Goal: Task Accomplishment & Management: Use online tool/utility

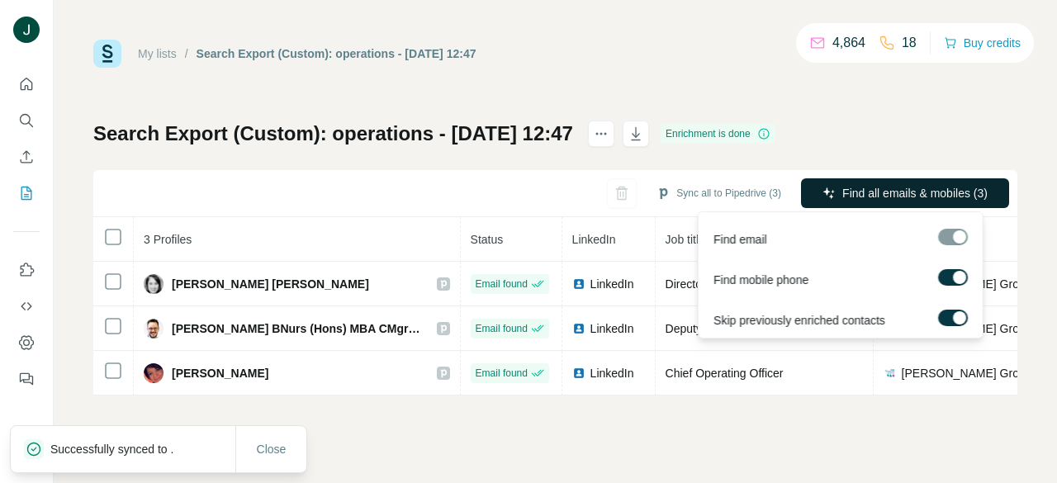
click at [904, 200] on span "Find all emails & mobiles (3)" at bounding box center [915, 193] width 145 height 17
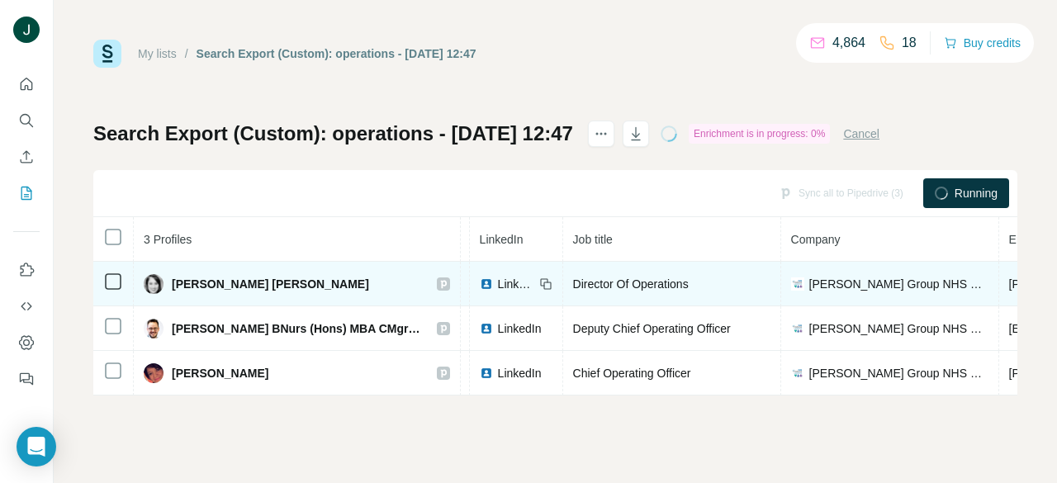
drag, startPoint x: 652, startPoint y: 284, endPoint x: 458, endPoint y: 283, distance: 194.2
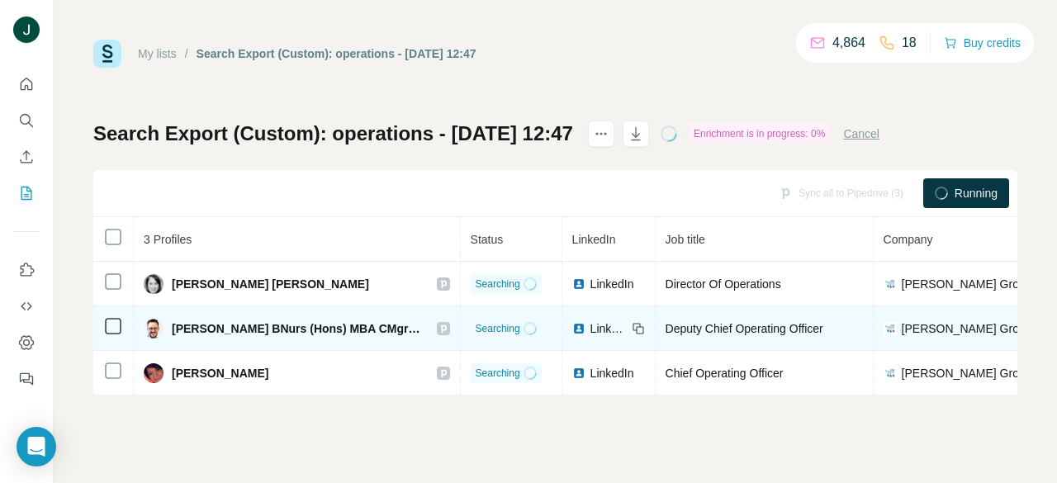
drag, startPoint x: 826, startPoint y: 317, endPoint x: 592, endPoint y: 310, distance: 234.7
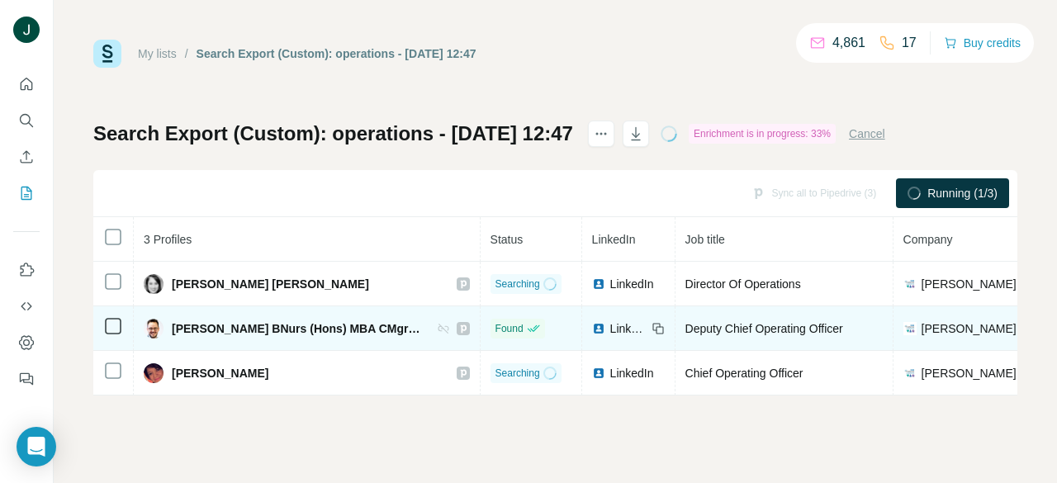
drag, startPoint x: 709, startPoint y: 299, endPoint x: 517, endPoint y: 313, distance: 192.2
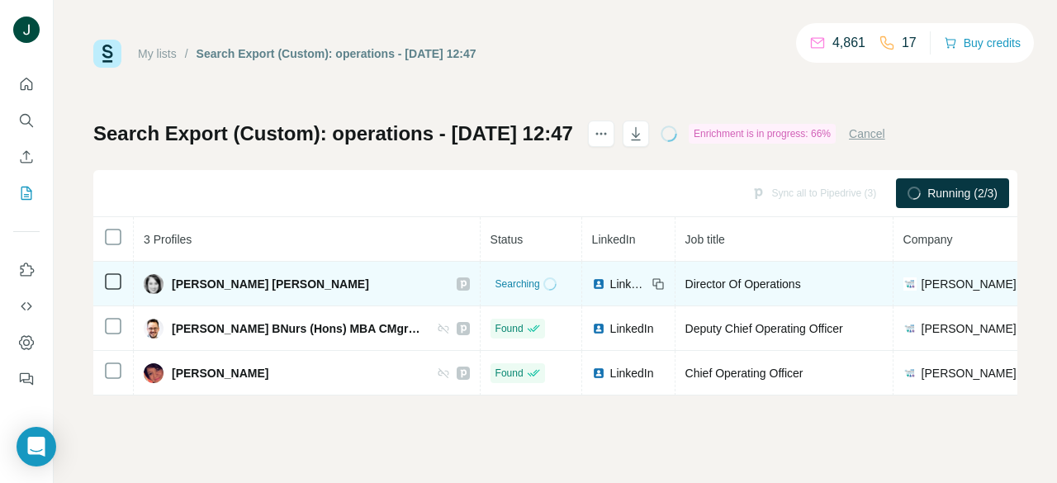
drag, startPoint x: 753, startPoint y: 287, endPoint x: 478, endPoint y: 304, distance: 276.4
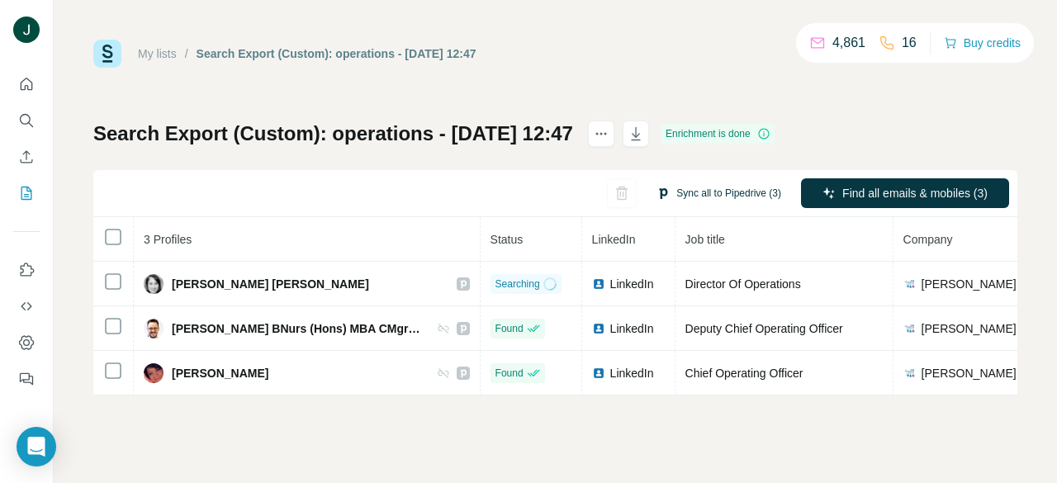
click at [701, 186] on button "Sync all to Pipedrive (3)" at bounding box center [719, 193] width 148 height 25
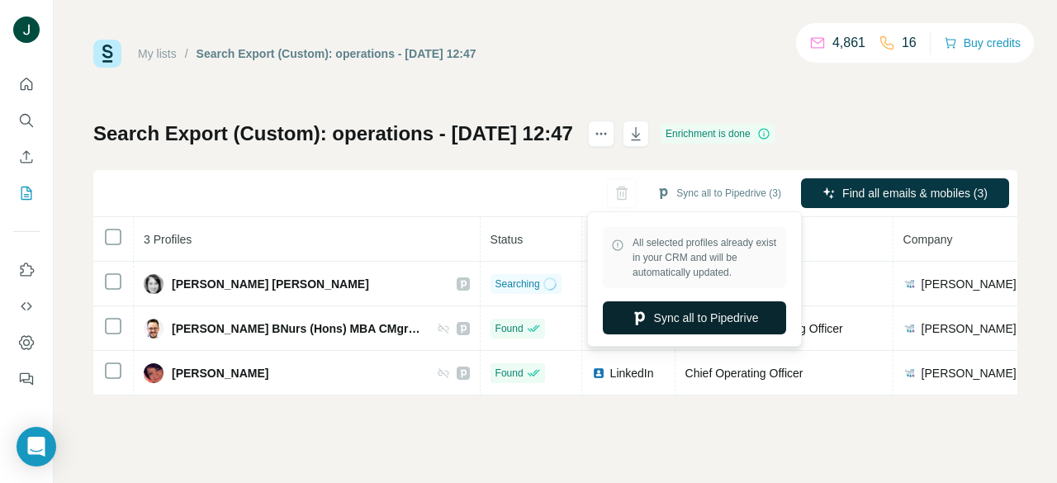
click at [710, 314] on button "Sync all to Pipedrive" at bounding box center [694, 318] width 183 height 33
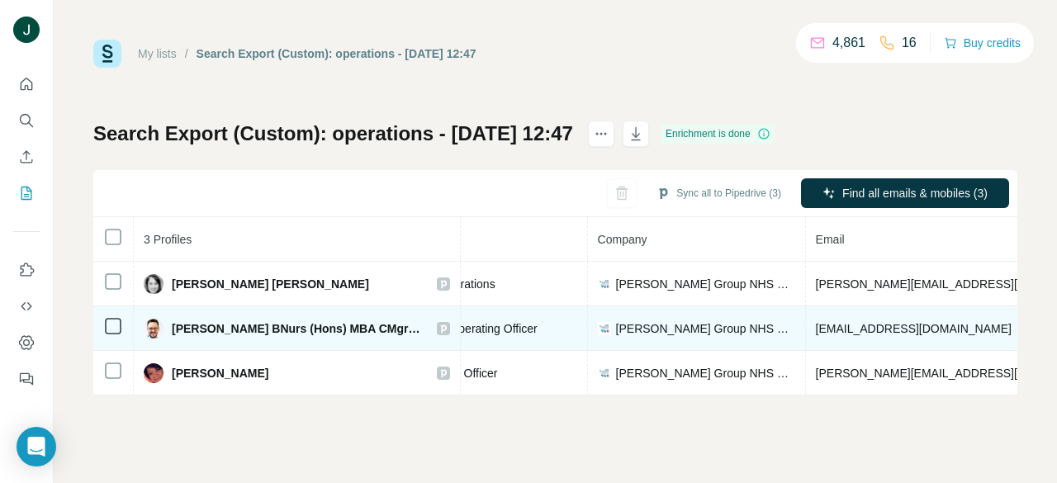
drag, startPoint x: 617, startPoint y: 328, endPoint x: 387, endPoint y: 332, distance: 230.5
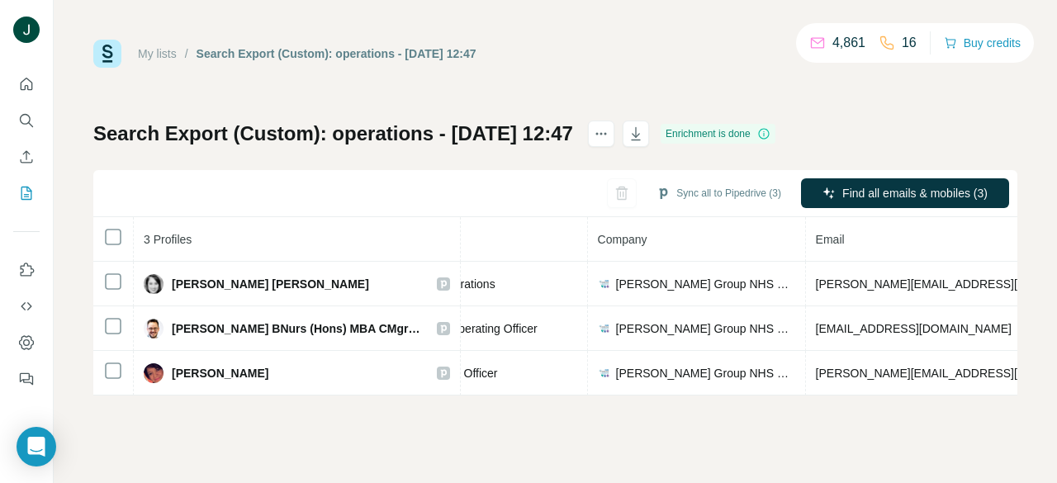
scroll to position [0, 263]
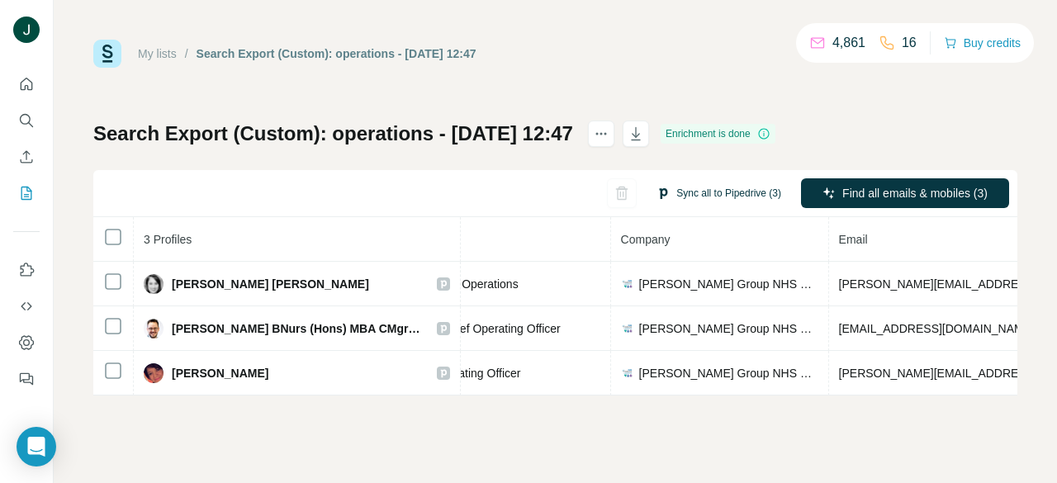
click at [718, 188] on button "Sync all to Pipedrive (3)" at bounding box center [719, 193] width 148 height 25
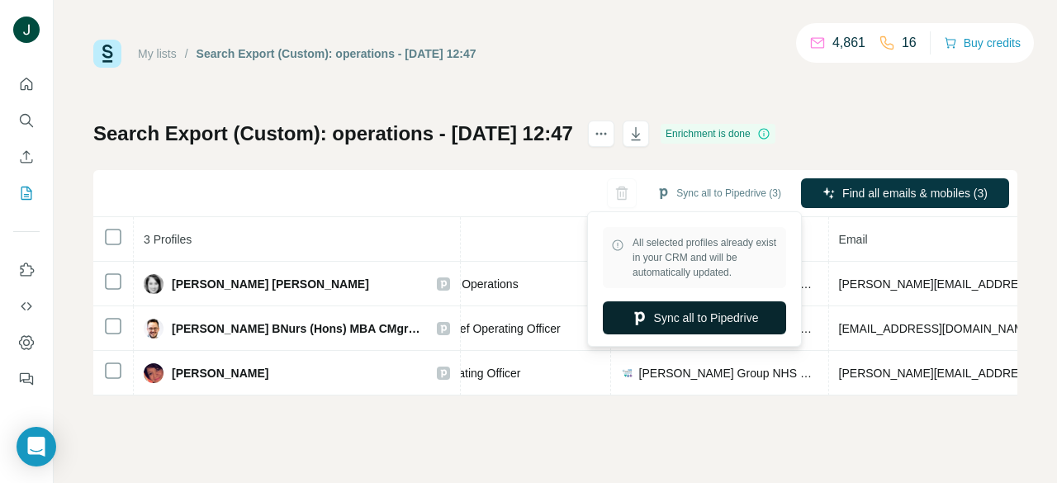
click at [707, 319] on button "Sync all to Pipedrive" at bounding box center [694, 318] width 183 height 33
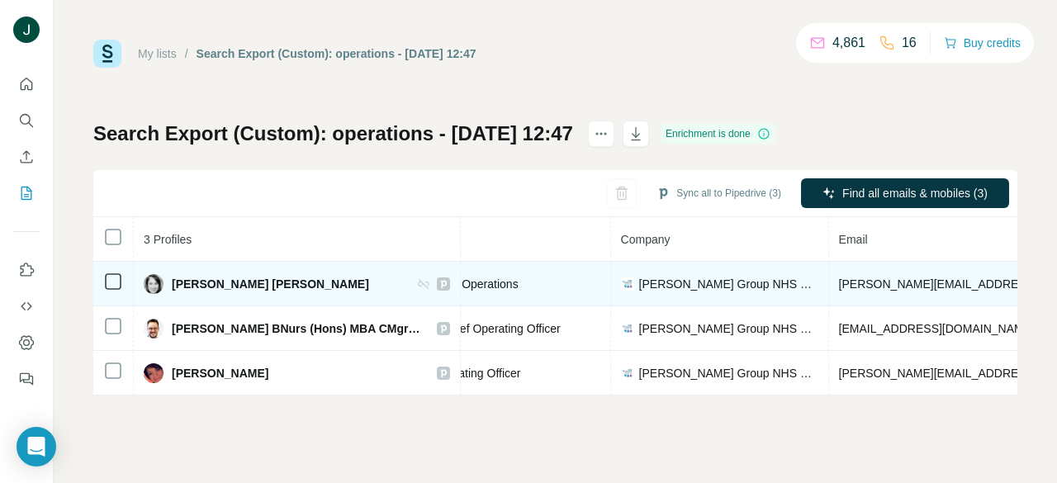
click at [440, 281] on icon at bounding box center [443, 284] width 6 height 8
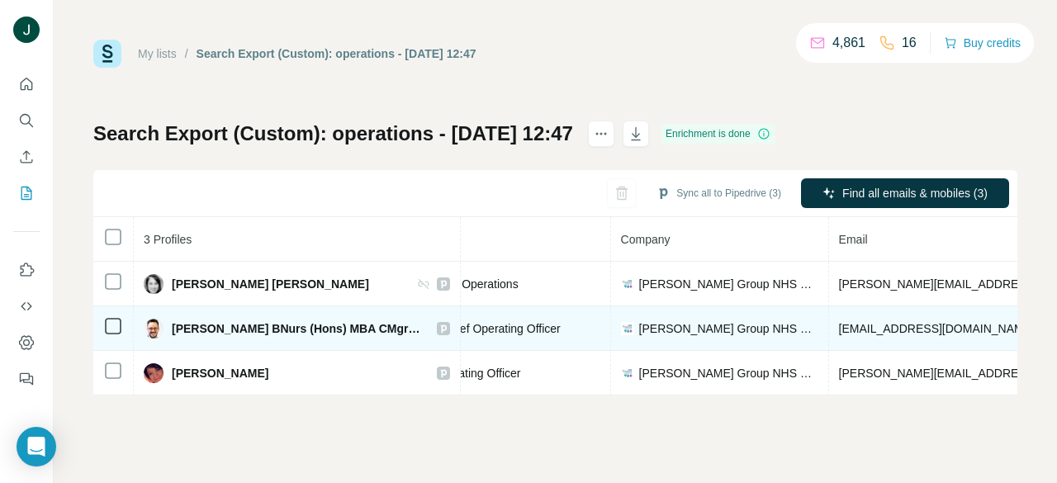
click at [440, 330] on icon at bounding box center [443, 329] width 6 height 8
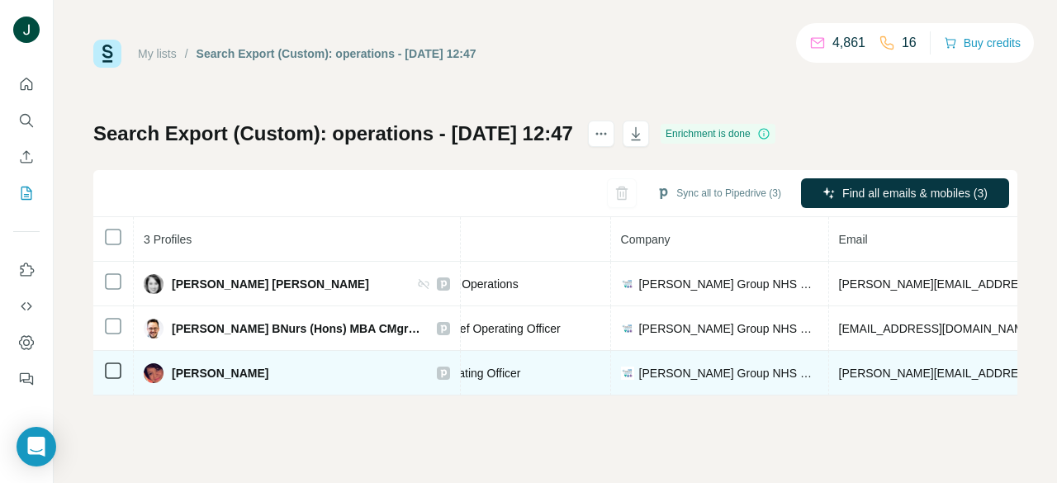
click at [440, 369] on icon at bounding box center [443, 373] width 6 height 8
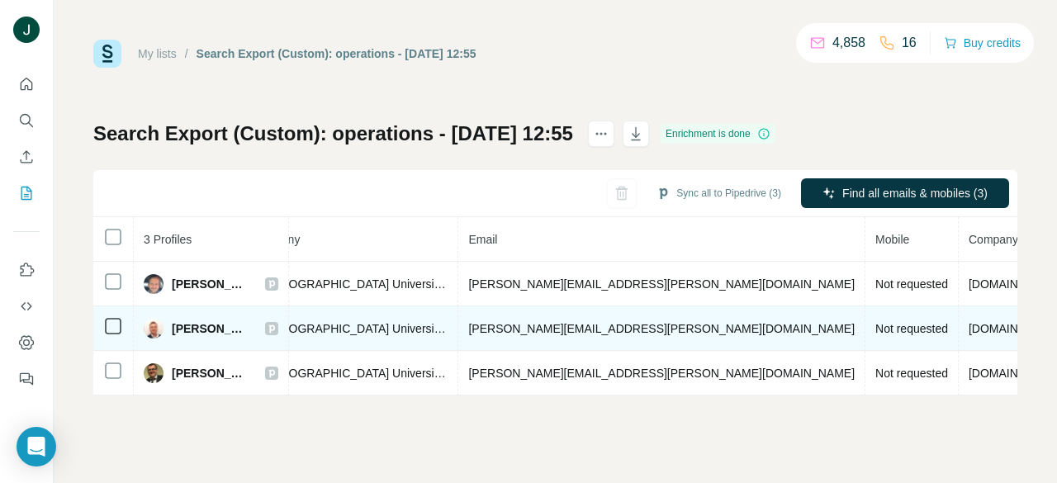
scroll to position [0, 475]
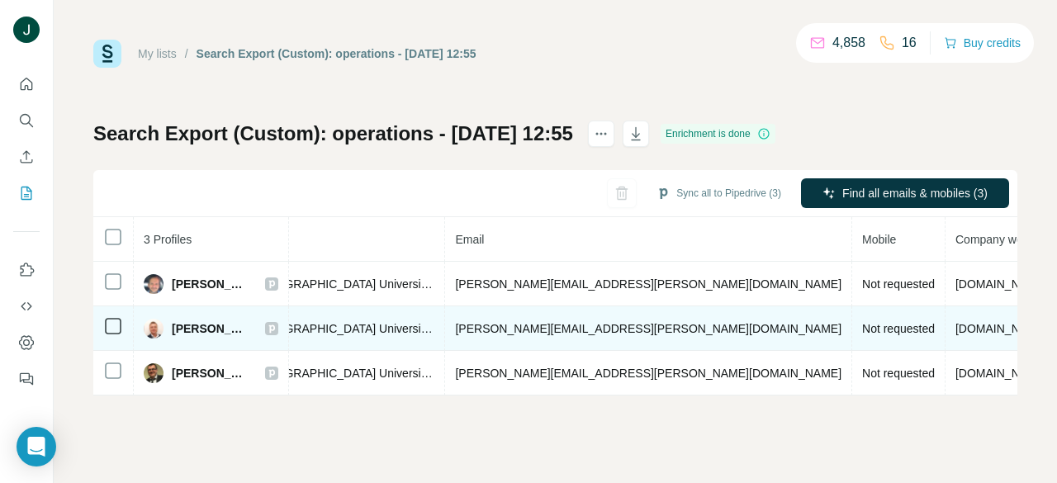
drag, startPoint x: 556, startPoint y: 328, endPoint x: 753, endPoint y: 336, distance: 197.6
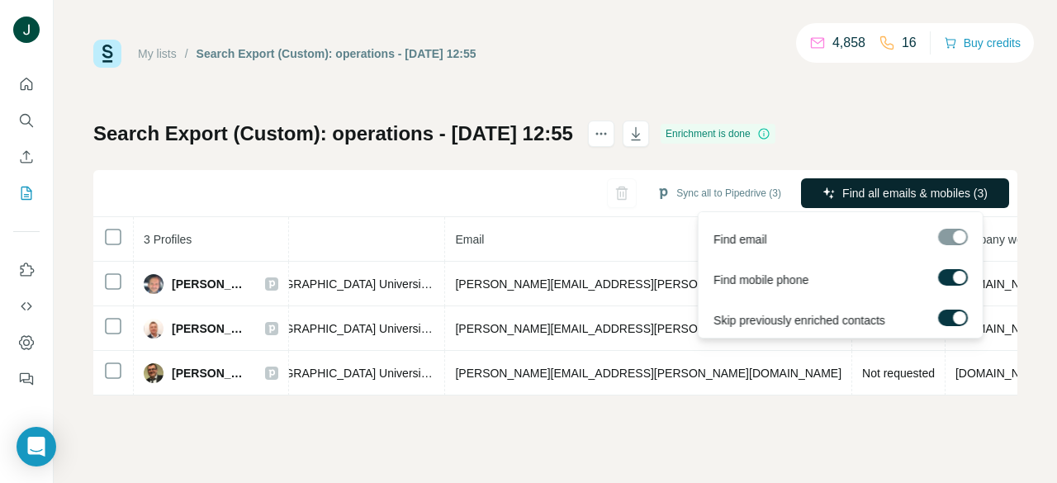
click at [849, 196] on span "Find all emails & mobiles (3)" at bounding box center [915, 193] width 145 height 17
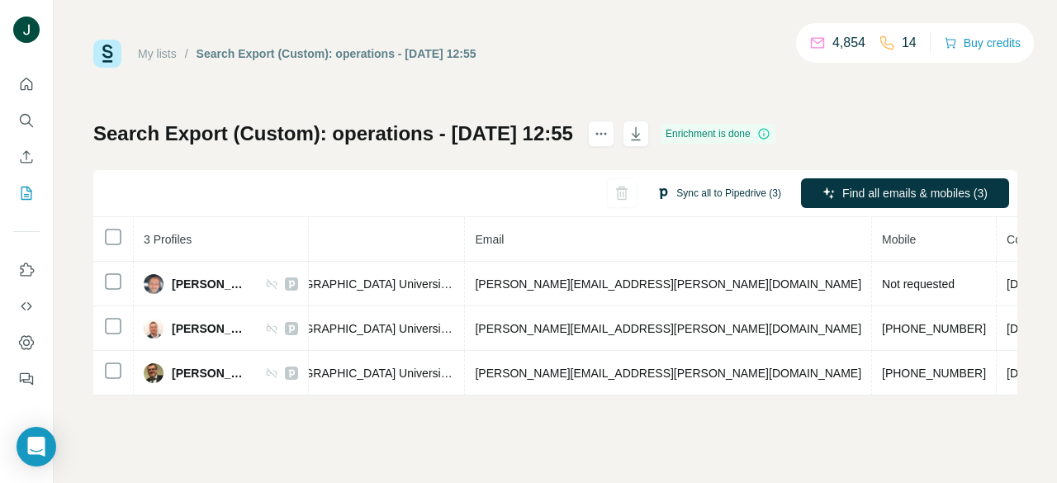
click at [734, 195] on button "Sync all to Pipedrive (3)" at bounding box center [719, 193] width 148 height 25
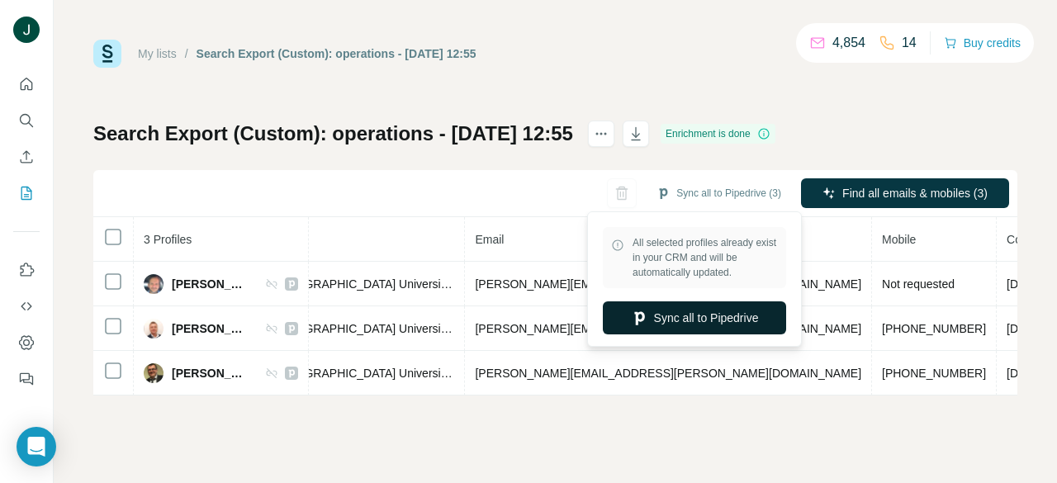
click at [677, 314] on button "Sync all to Pipedrive" at bounding box center [694, 318] width 183 height 33
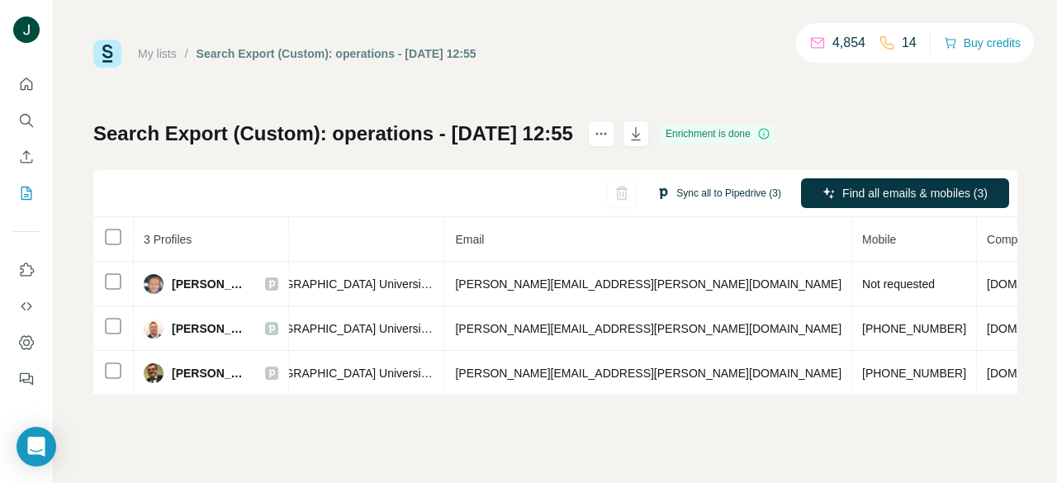
click at [723, 192] on button "Sync all to Pipedrive (3)" at bounding box center [719, 193] width 148 height 25
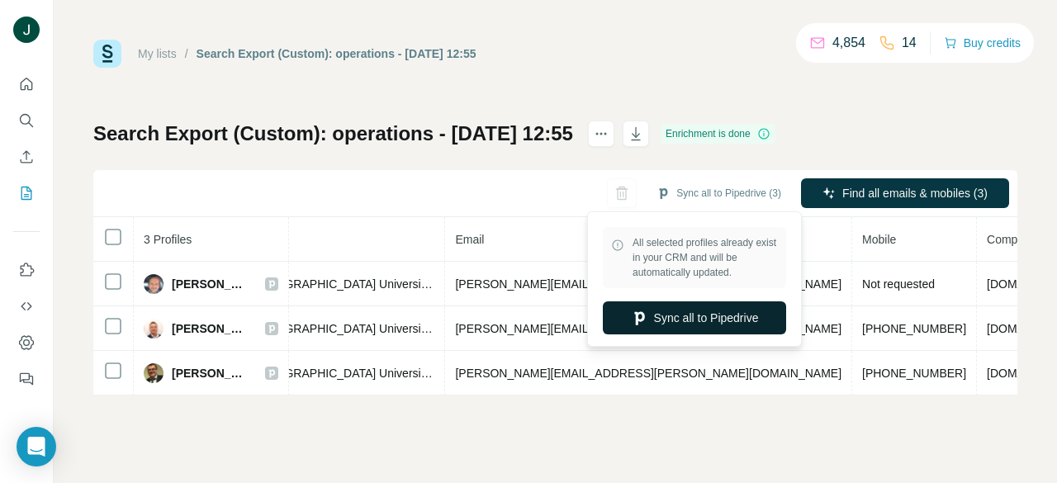
click at [683, 309] on button "Sync all to Pipedrive" at bounding box center [694, 318] width 183 height 33
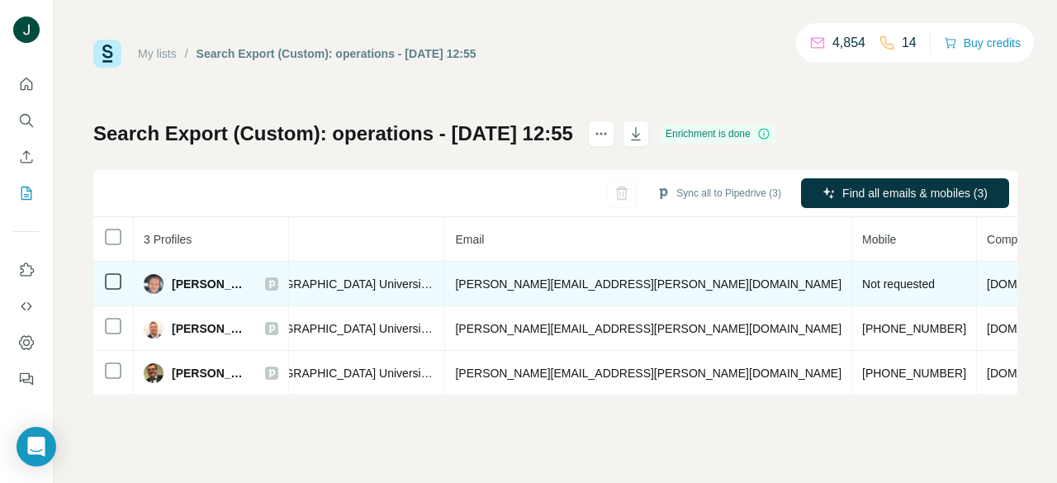
click at [267, 283] on icon at bounding box center [272, 284] width 10 height 13
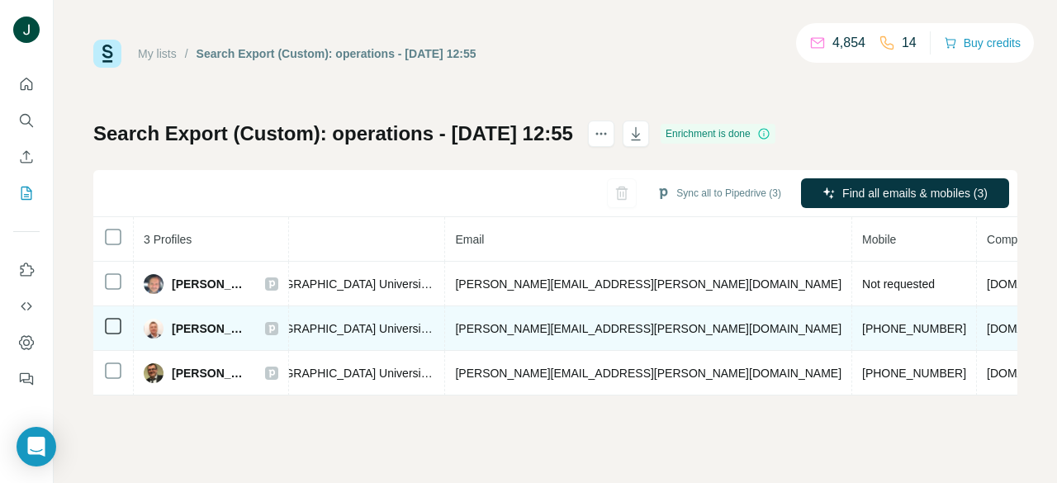
click at [269, 326] on icon at bounding box center [272, 329] width 6 height 8
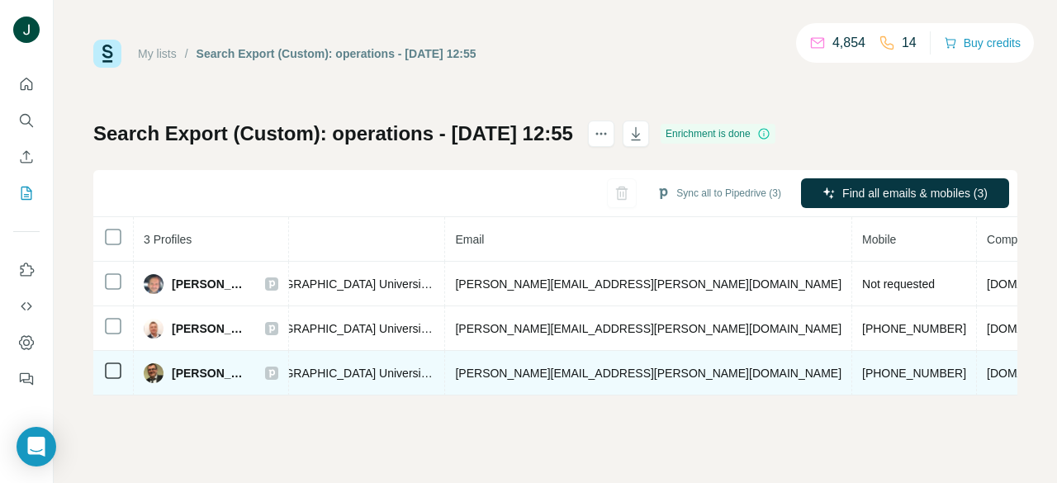
click at [269, 369] on icon at bounding box center [272, 373] width 6 height 8
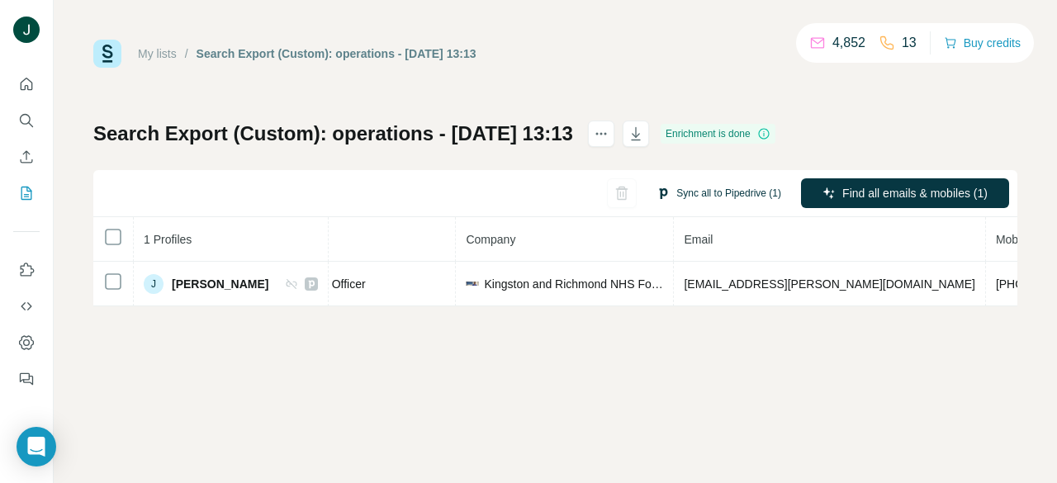
click at [713, 193] on button "Sync all to Pipedrive (1)" at bounding box center [719, 193] width 148 height 25
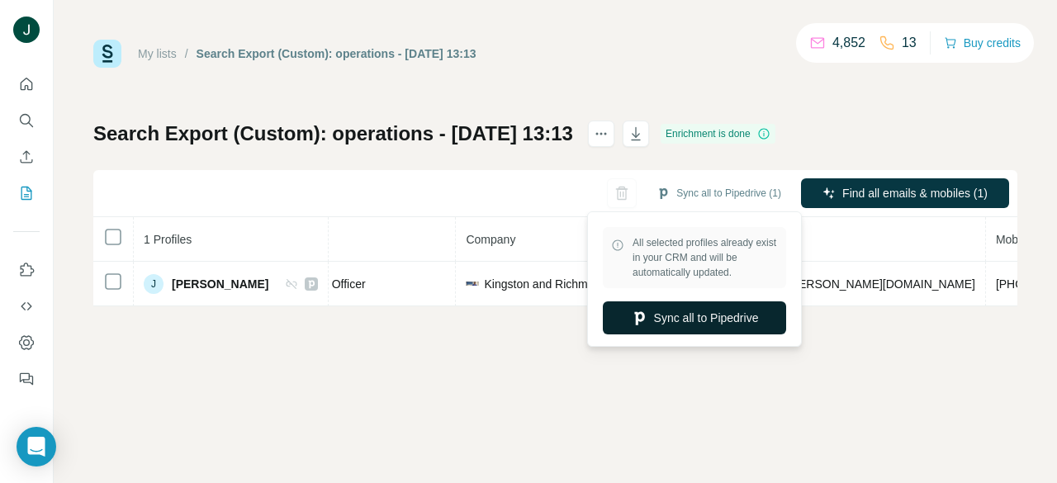
click at [693, 319] on button "Sync all to Pipedrive" at bounding box center [694, 318] width 183 height 33
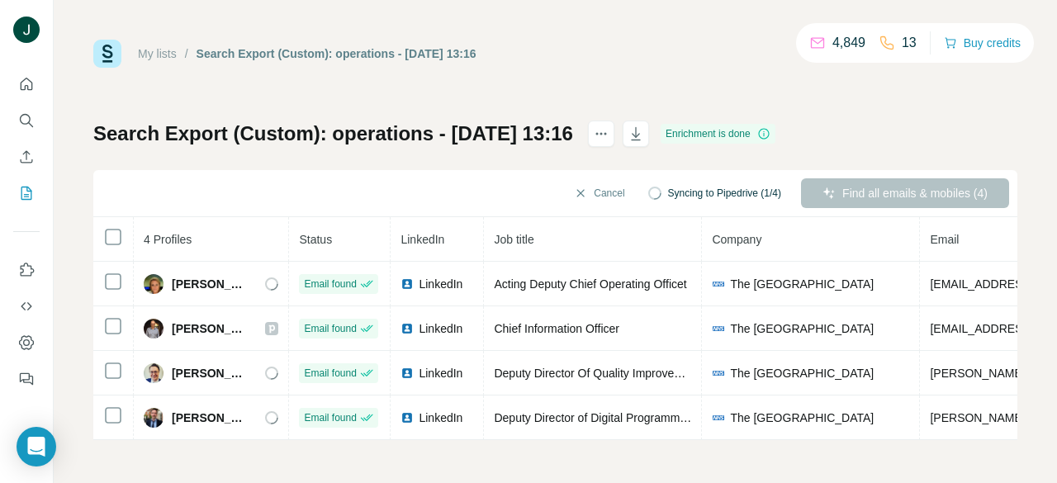
drag, startPoint x: 725, startPoint y: 361, endPoint x: 845, endPoint y: 196, distance: 204.1
click at [845, 196] on div "Find all emails & mobiles (4)" at bounding box center [905, 193] width 208 height 30
click at [570, 253] on th "Job title" at bounding box center [593, 239] width 218 height 45
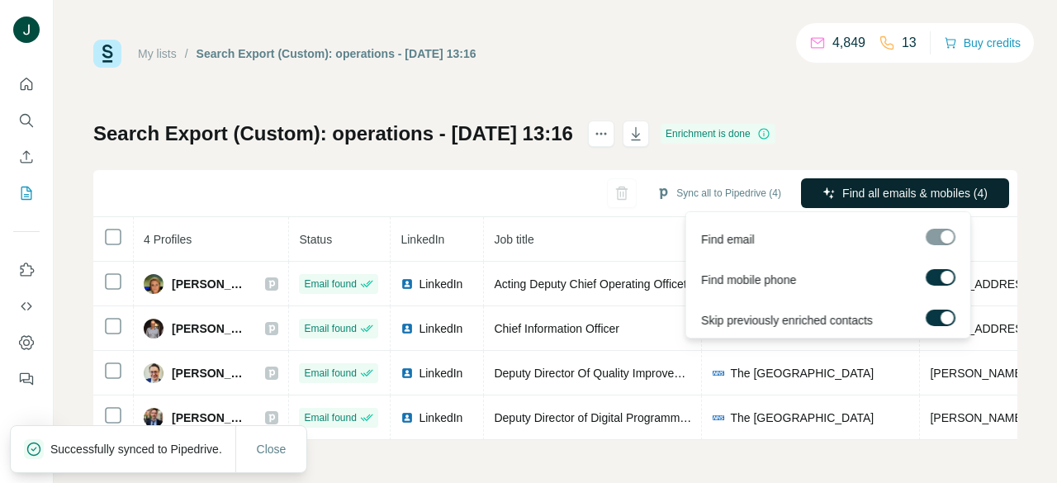
click at [876, 185] on span "Find all emails & mobiles (4)" at bounding box center [915, 193] width 145 height 17
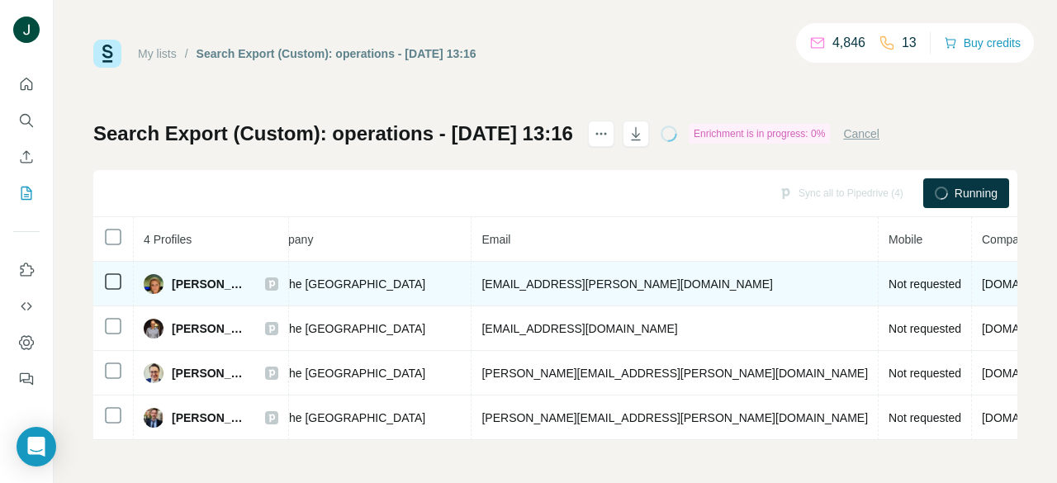
scroll to position [0, 448]
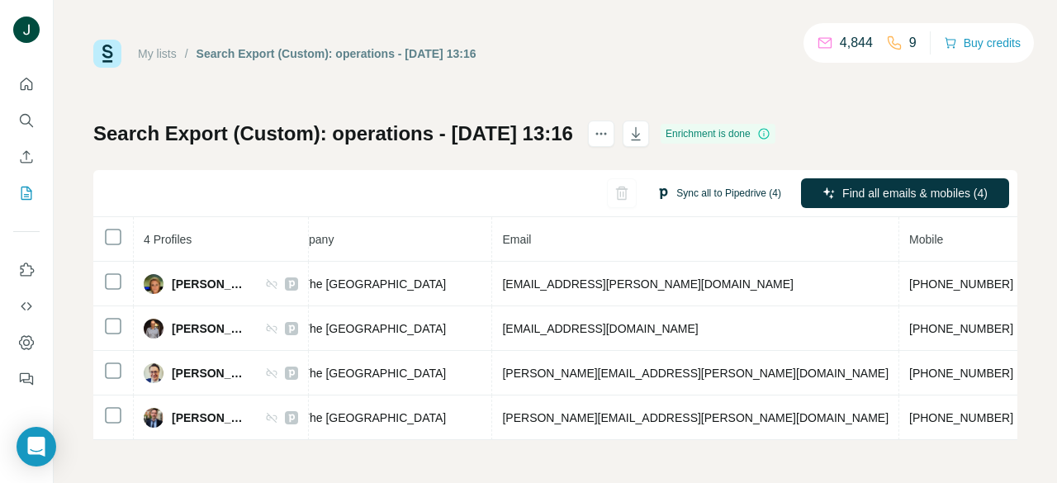
click at [713, 187] on button "Sync all to Pipedrive (4)" at bounding box center [719, 193] width 148 height 25
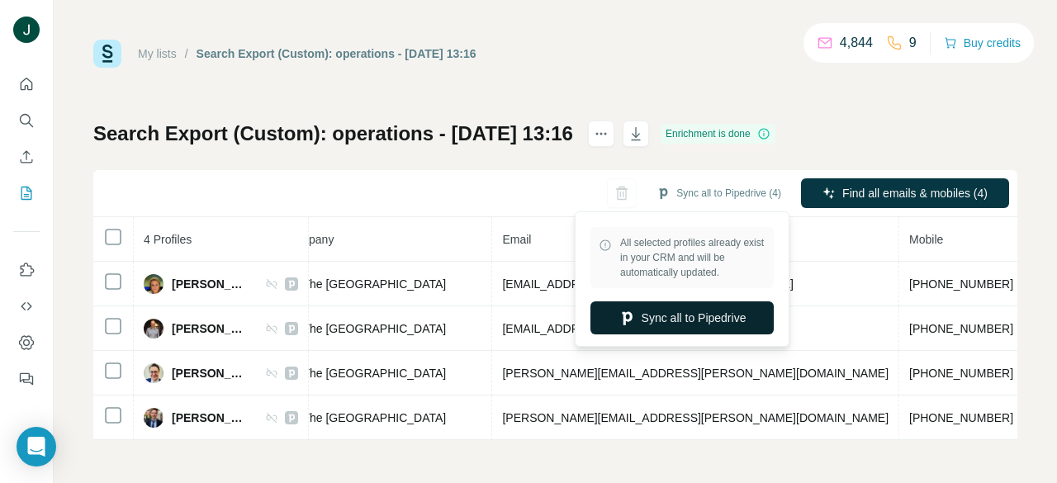
click at [677, 320] on button "Sync all to Pipedrive" at bounding box center [682, 318] width 183 height 33
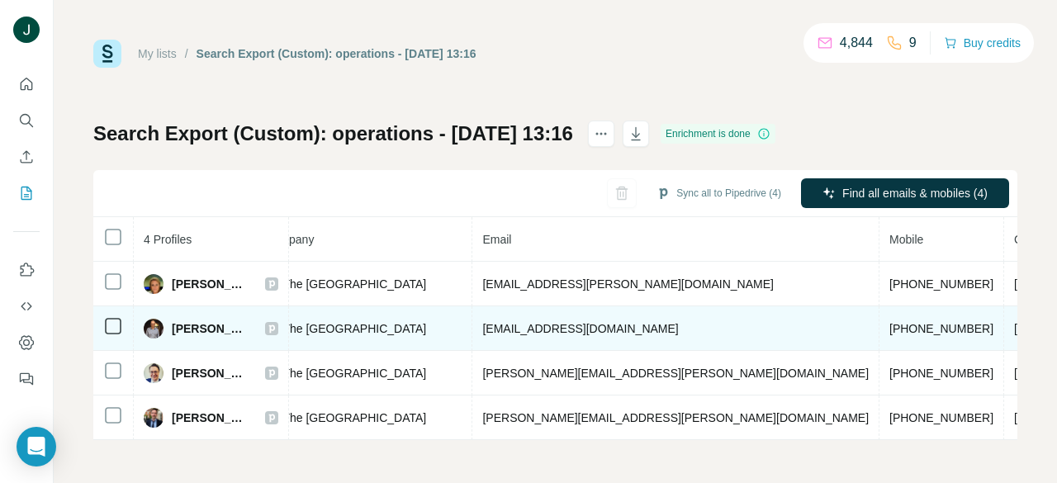
click at [277, 323] on icon at bounding box center [272, 328] width 10 height 13
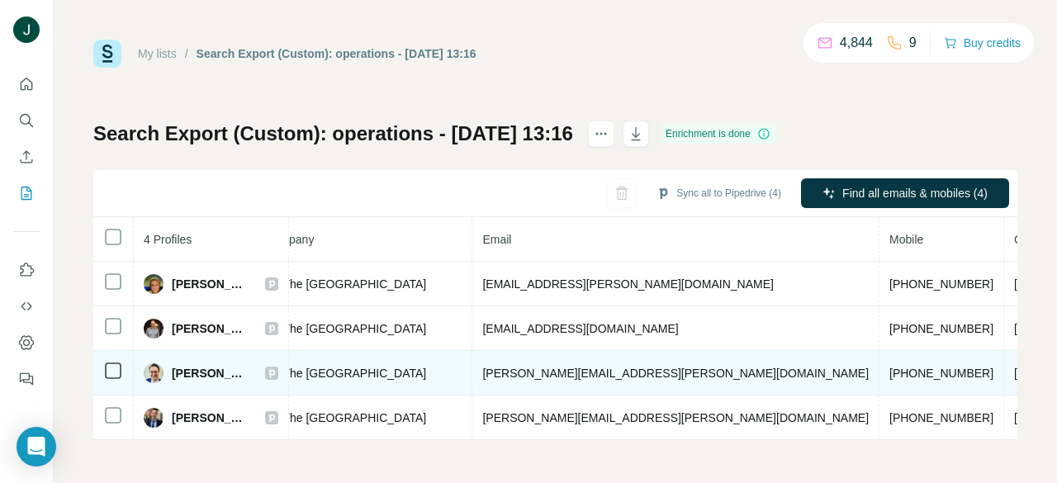
click at [275, 373] on icon at bounding box center [272, 373] width 6 height 8
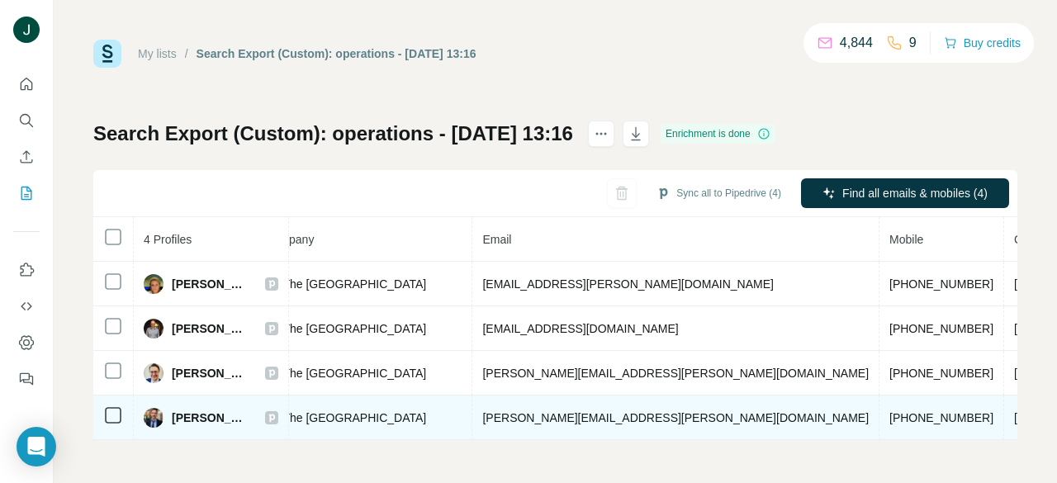
click at [275, 418] on icon at bounding box center [272, 418] width 6 height 8
